Goal: Task Accomplishment & Management: Use online tool/utility

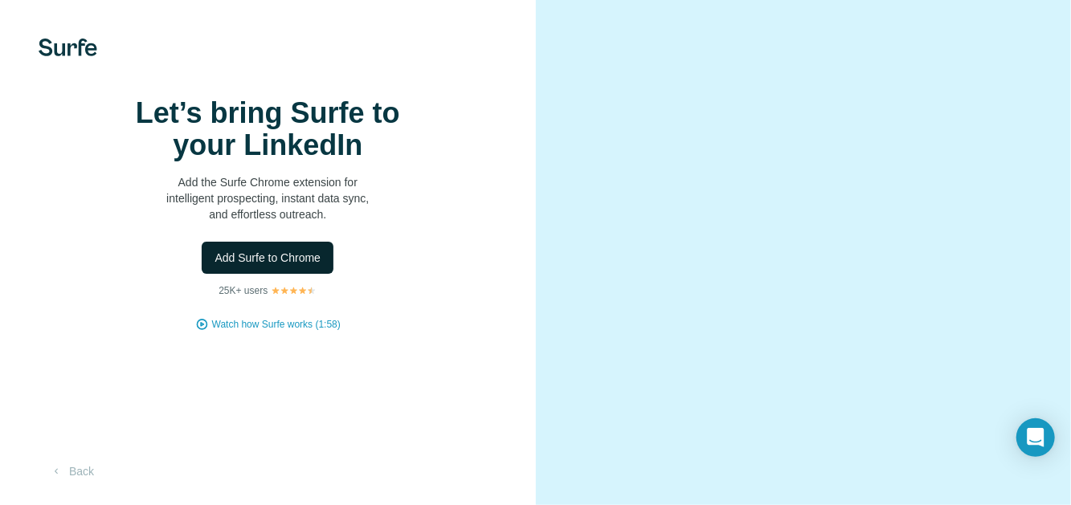
click at [301, 266] on span "Add Surfe to Chrome" at bounding box center [268, 258] width 106 height 16
click at [77, 484] on div "Back" at bounding box center [72, 471] width 67 height 29
click at [91, 467] on button "Back" at bounding box center [72, 471] width 67 height 29
click at [302, 140] on h1 "Let’s bring Surfe to your LinkedIn" at bounding box center [267, 129] width 321 height 64
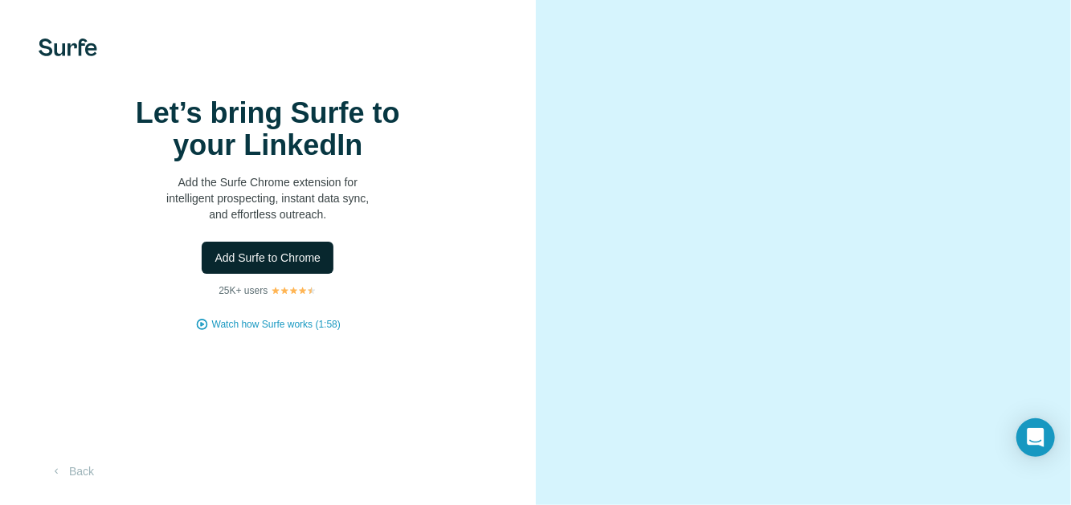
click at [260, 266] on span "Add Surfe to Chrome" at bounding box center [268, 258] width 106 height 16
click at [629, 141] on video at bounding box center [804, 252] width 446 height 223
click at [632, 171] on video at bounding box center [804, 252] width 446 height 223
click at [686, 252] on video at bounding box center [804, 252] width 446 height 223
drag, startPoint x: 693, startPoint y: 301, endPoint x: 201, endPoint y: 334, distance: 493.0
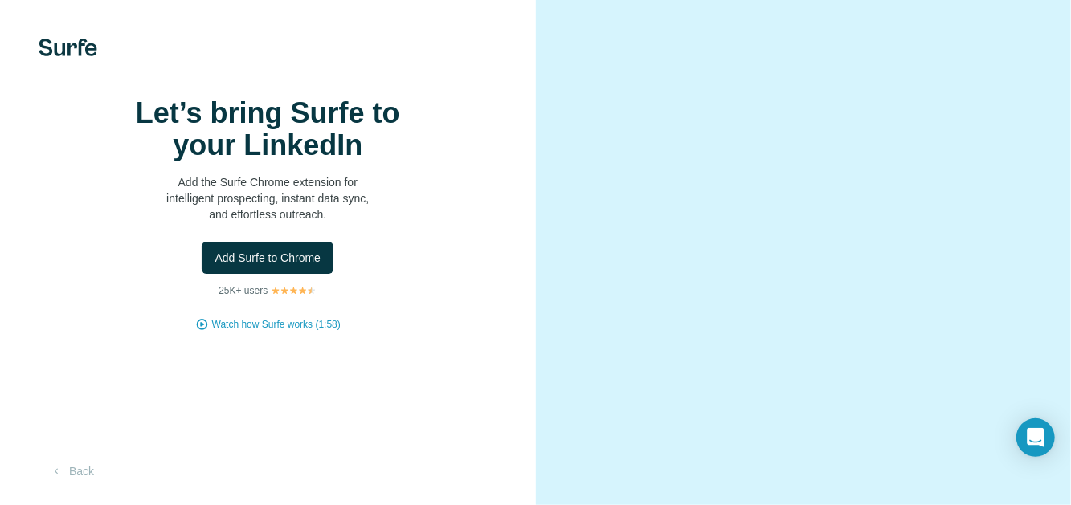
click at [673, 293] on video at bounding box center [804, 252] width 446 height 223
click at [260, 332] on span "Watch how Surfe works (1:58)" at bounding box center [276, 324] width 129 height 14
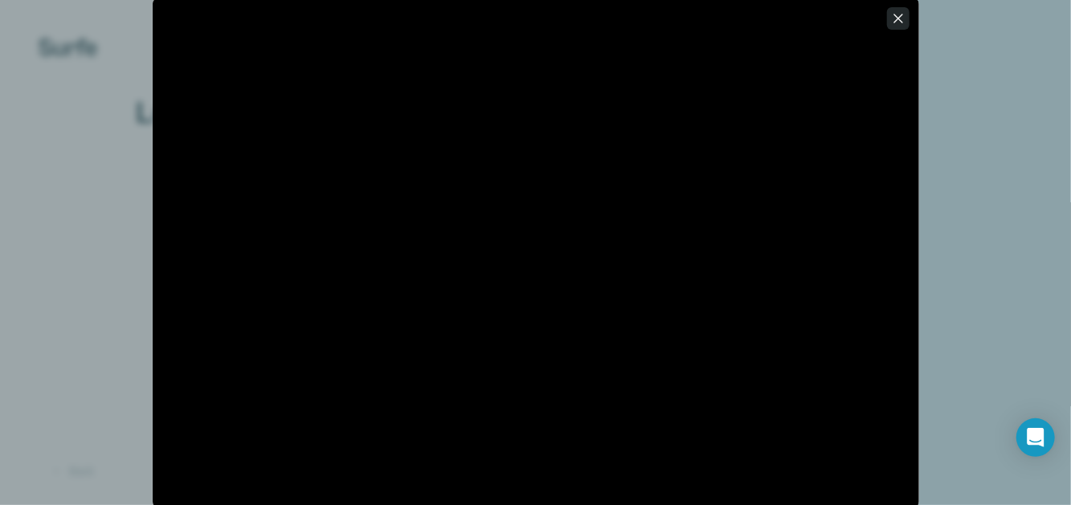
click at [892, 23] on icon "button" at bounding box center [898, 18] width 16 height 16
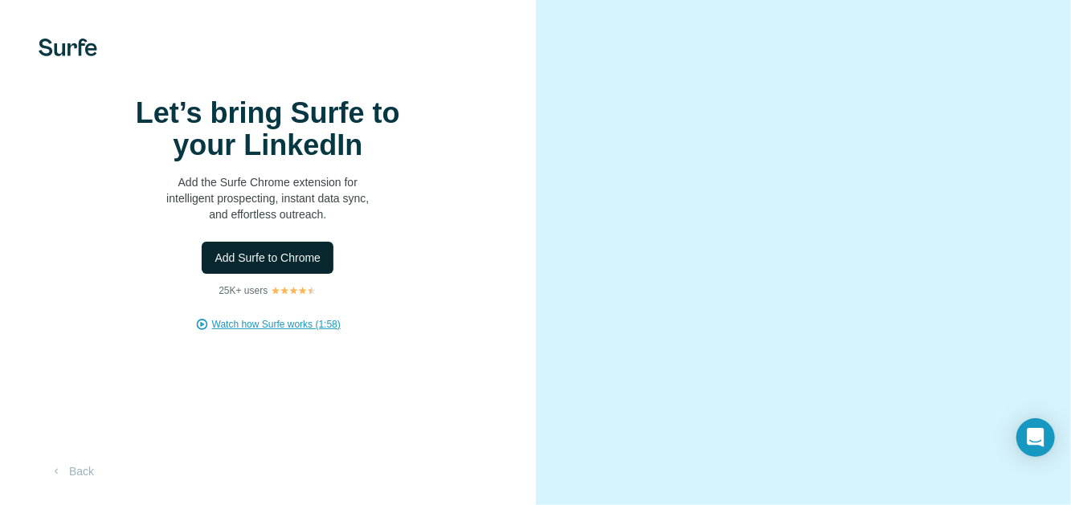
click at [315, 266] on span "Add Surfe to Chrome" at bounding box center [268, 258] width 106 height 16
click at [1021, 141] on video at bounding box center [804, 252] width 446 height 223
drag, startPoint x: 368, startPoint y: 268, endPoint x: 306, endPoint y: 158, distance: 126.3
click at [366, 256] on div "Let’s bring Surfe to your LinkedIn Add the Surfe Chrome extension for intellige…" at bounding box center [268, 214] width 472 height 235
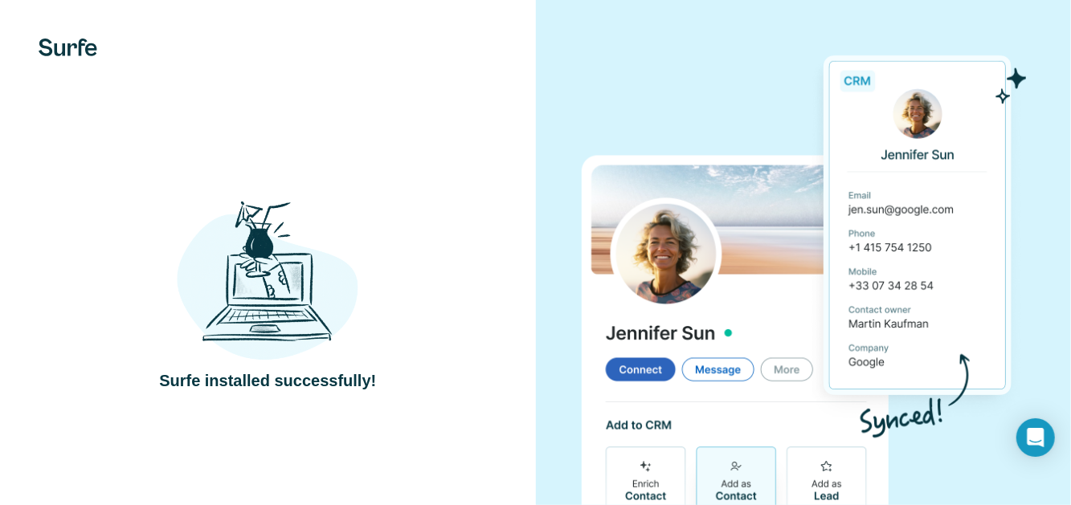
click at [720, 319] on img at bounding box center [804, 294] width 446 height 498
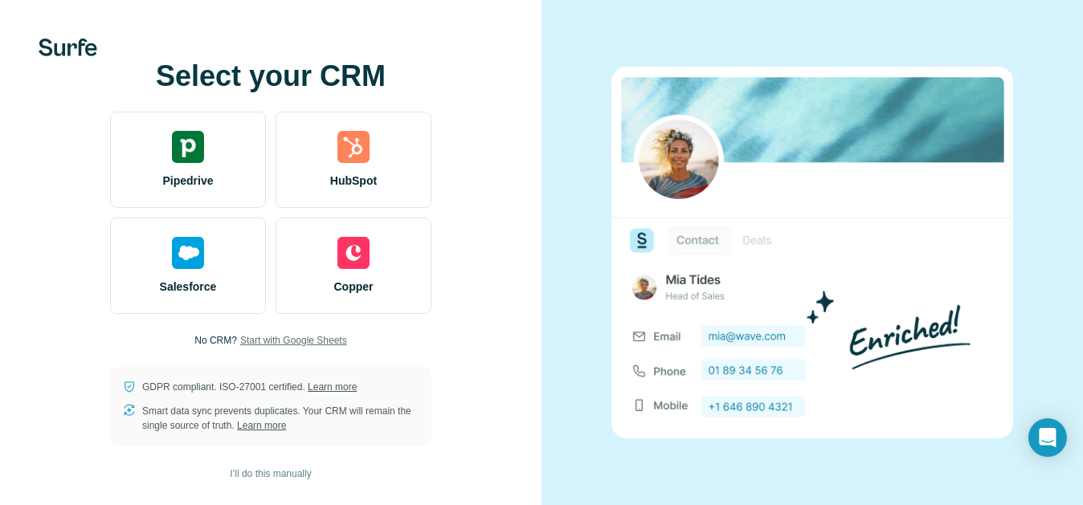
click at [306, 343] on span "Start with Google Sheets" at bounding box center [293, 341] width 107 height 14
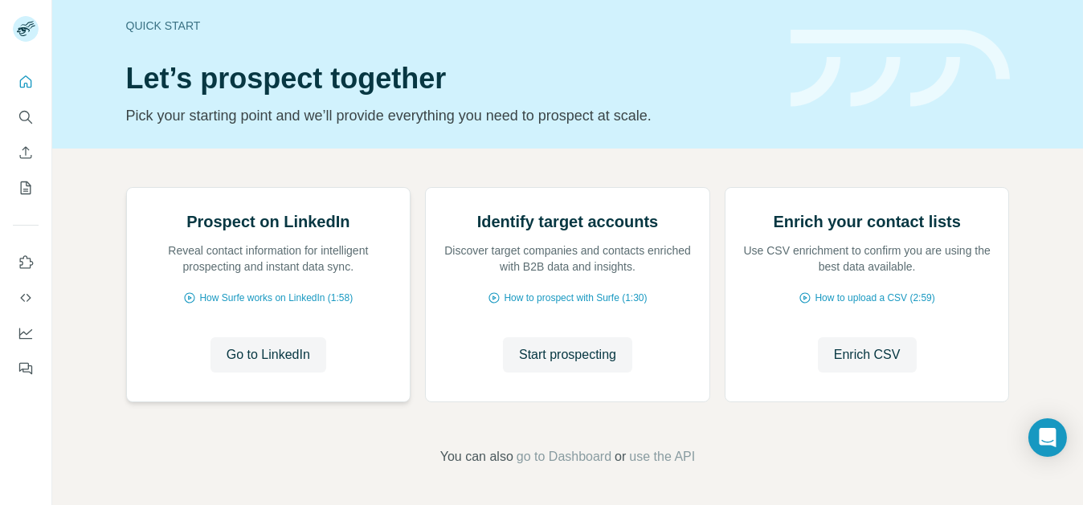
scroll to position [89, 0]
